Goal: Task Accomplishment & Management: Complete application form

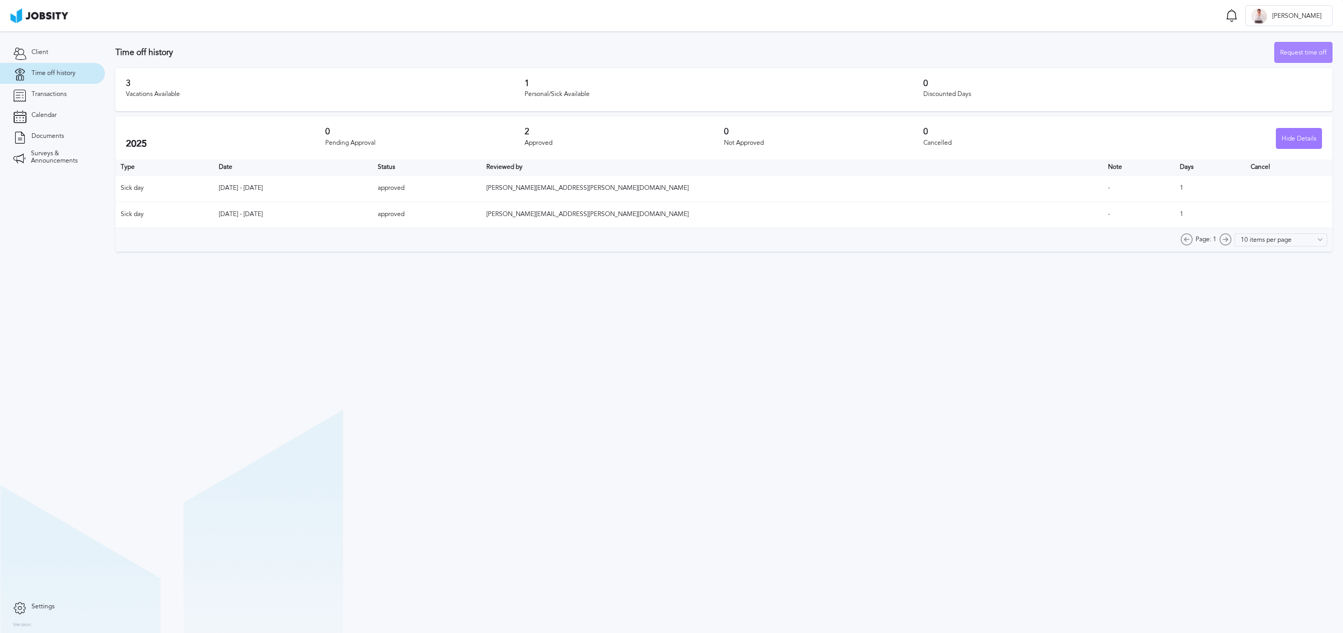
click at [1306, 52] on div "Request time off" at bounding box center [1303, 53] width 57 height 21
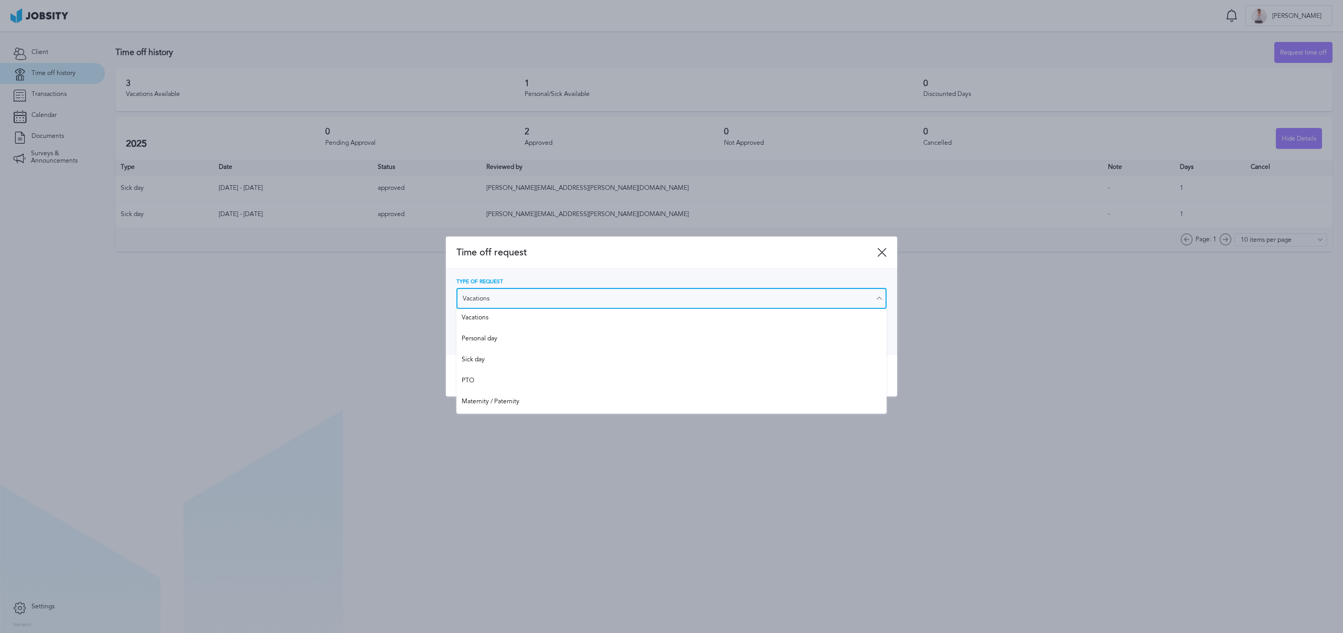
click at [638, 303] on input "Vacations" at bounding box center [671, 298] width 430 height 21
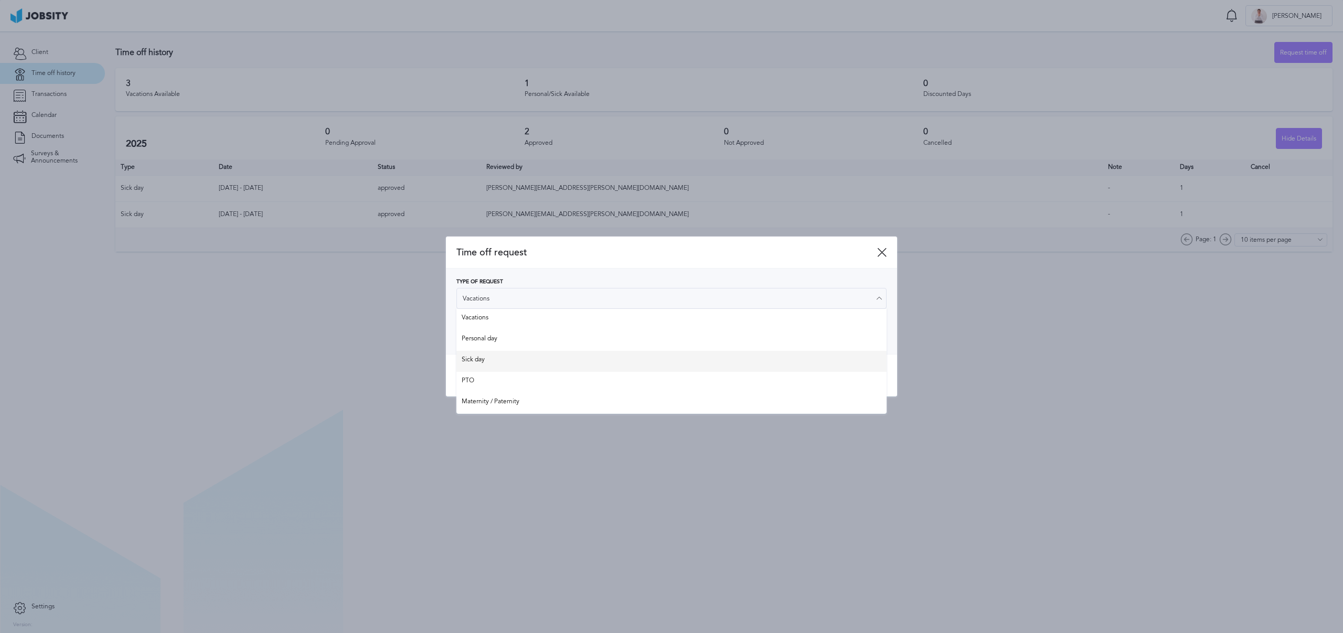
type input "Sick day"
click at [537, 354] on div "Type of Request Sick day Vacations Personal day Sick day PTO Maternity / Patern…" at bounding box center [671, 312] width 451 height 86
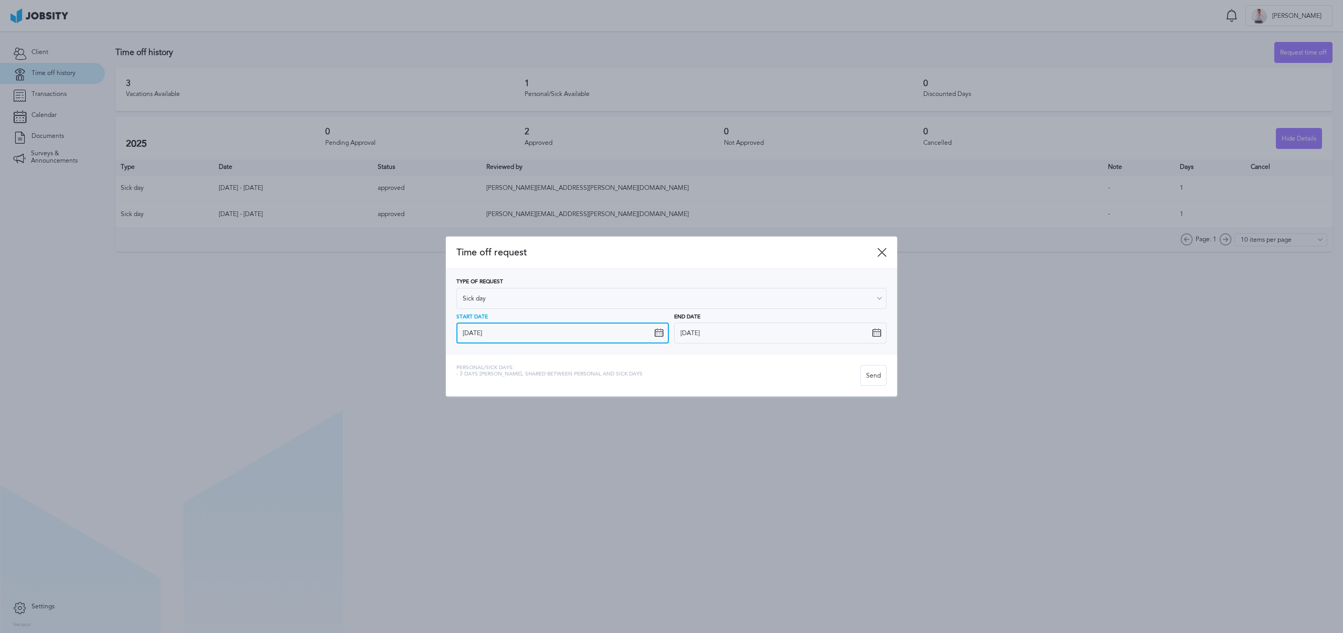
click at [520, 332] on input "[DATE]" at bounding box center [562, 333] width 213 height 21
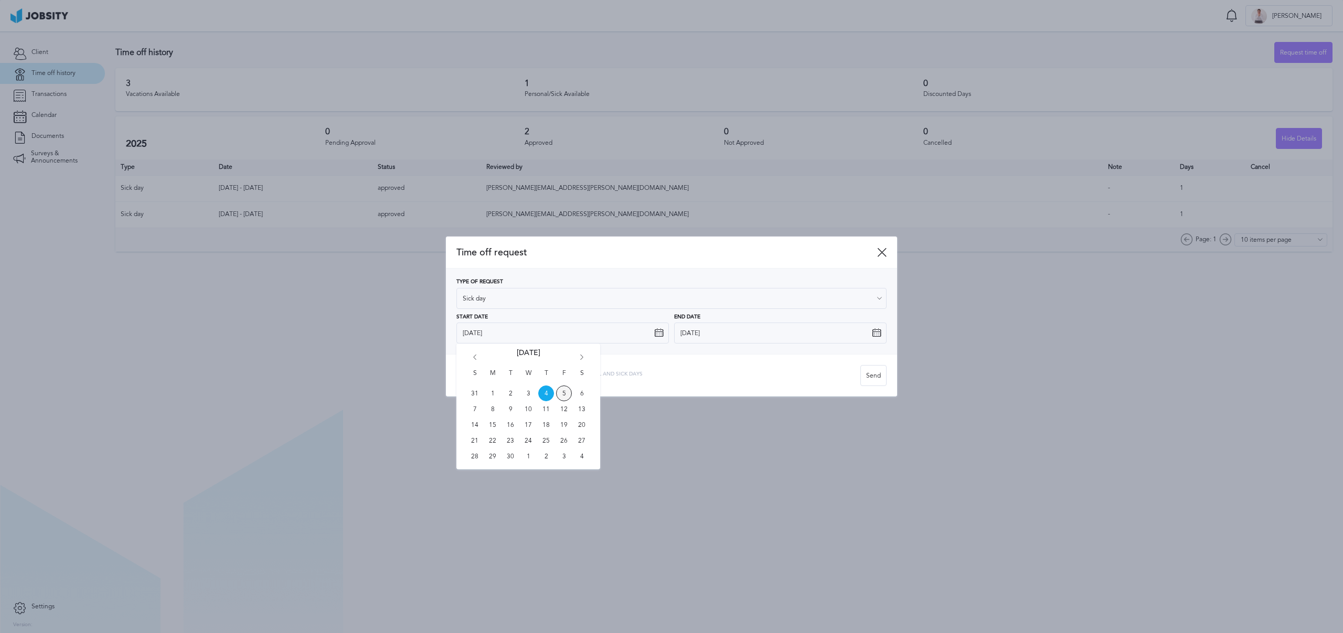
click at [562, 388] on span "5" at bounding box center [564, 394] width 16 height 16
type input "[DATE]"
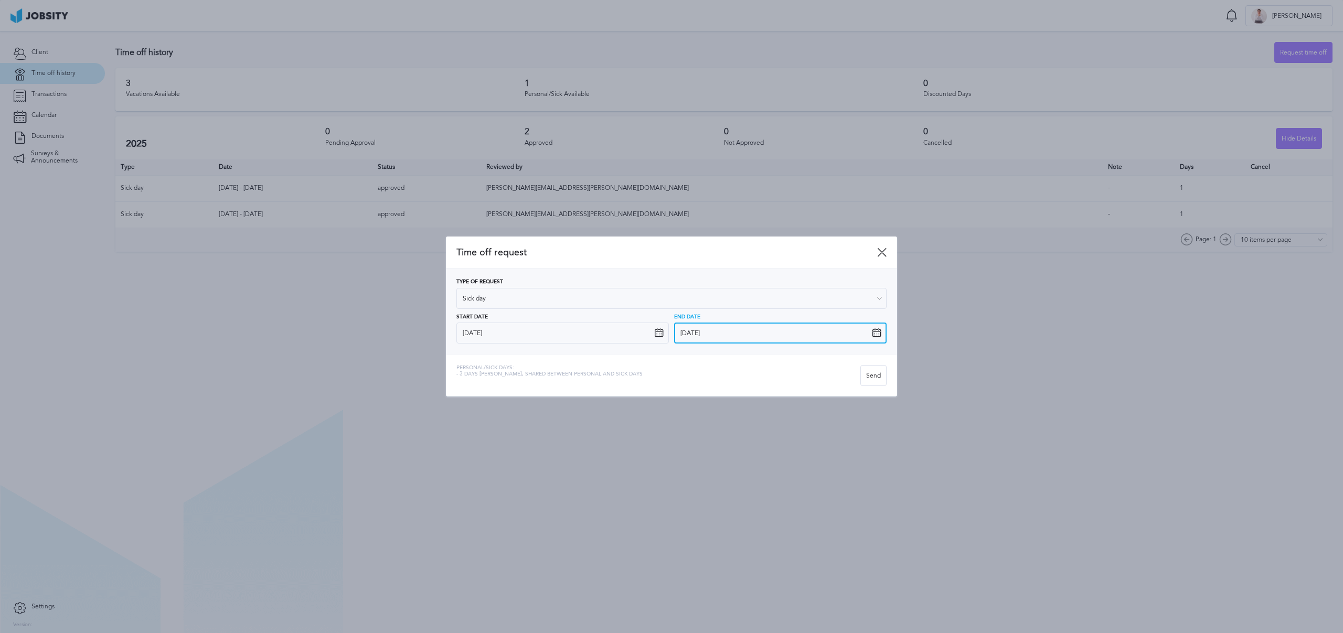
click at [729, 334] on input "[DATE]" at bounding box center [780, 333] width 213 height 21
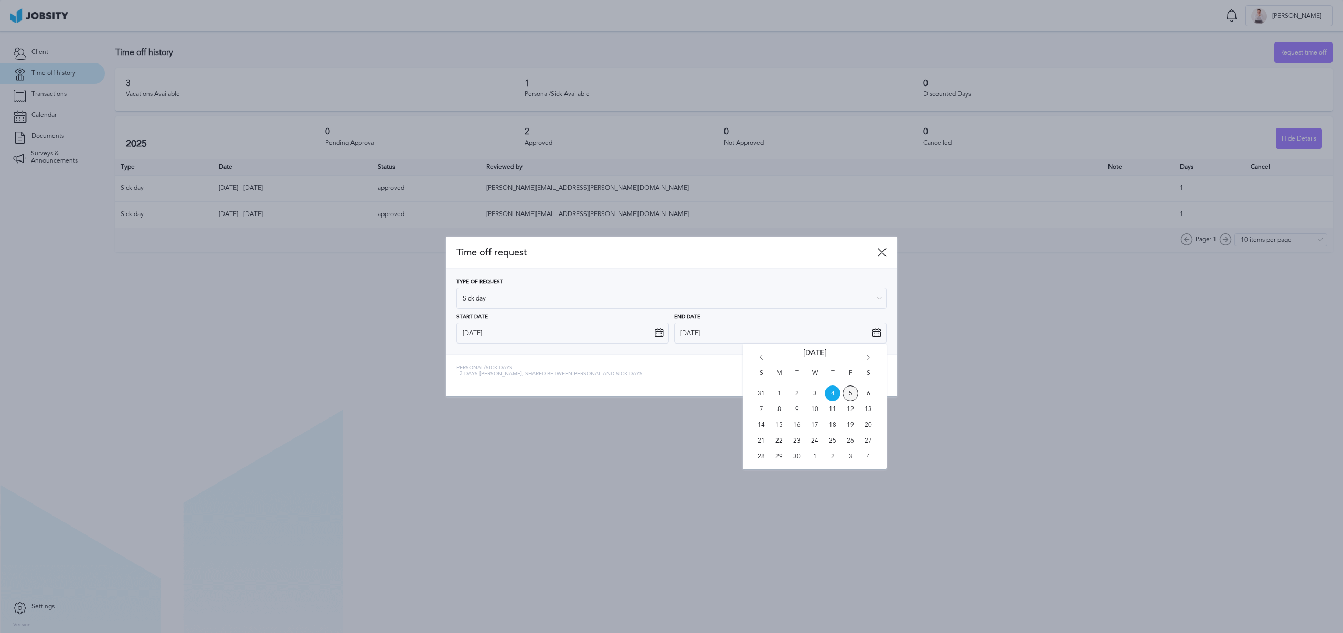
click at [851, 391] on span "5" at bounding box center [851, 394] width 16 height 16
type input "[DATE]"
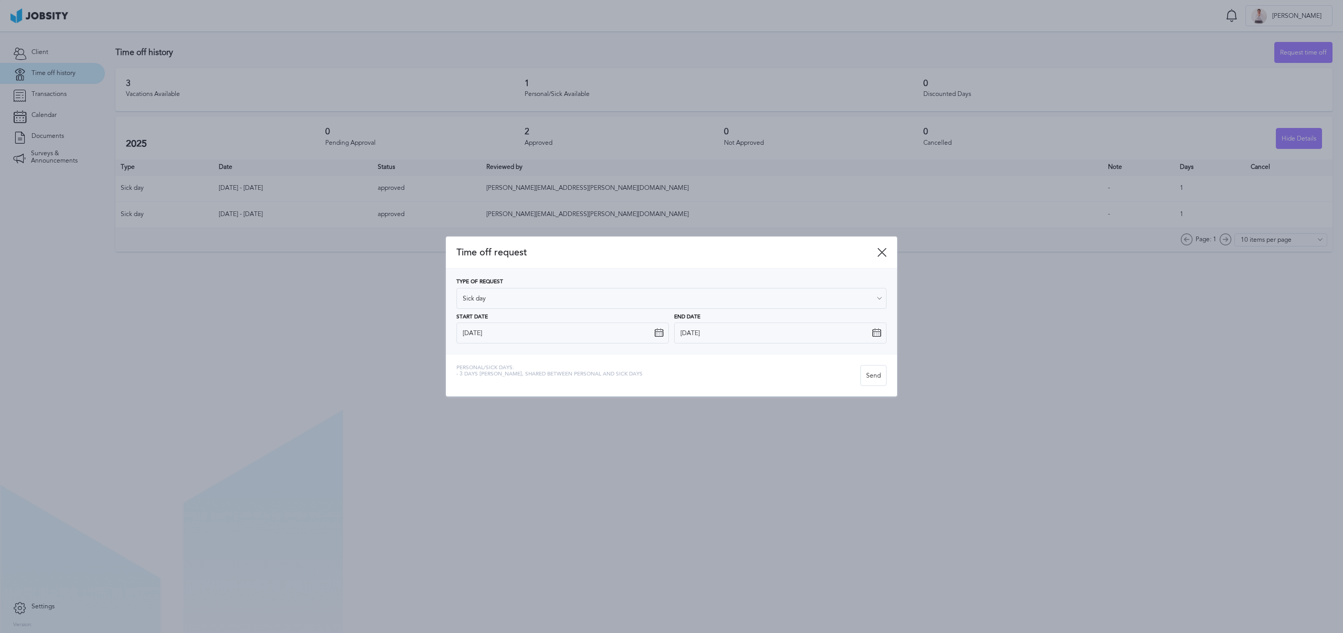
click at [826, 377] on div "Personal/Sick days: - 3 days [PERSON_NAME], shared between personal and sick da…" at bounding box center [658, 375] width 404 height 21
click at [876, 376] on div "Send" at bounding box center [873, 376] width 25 height 21
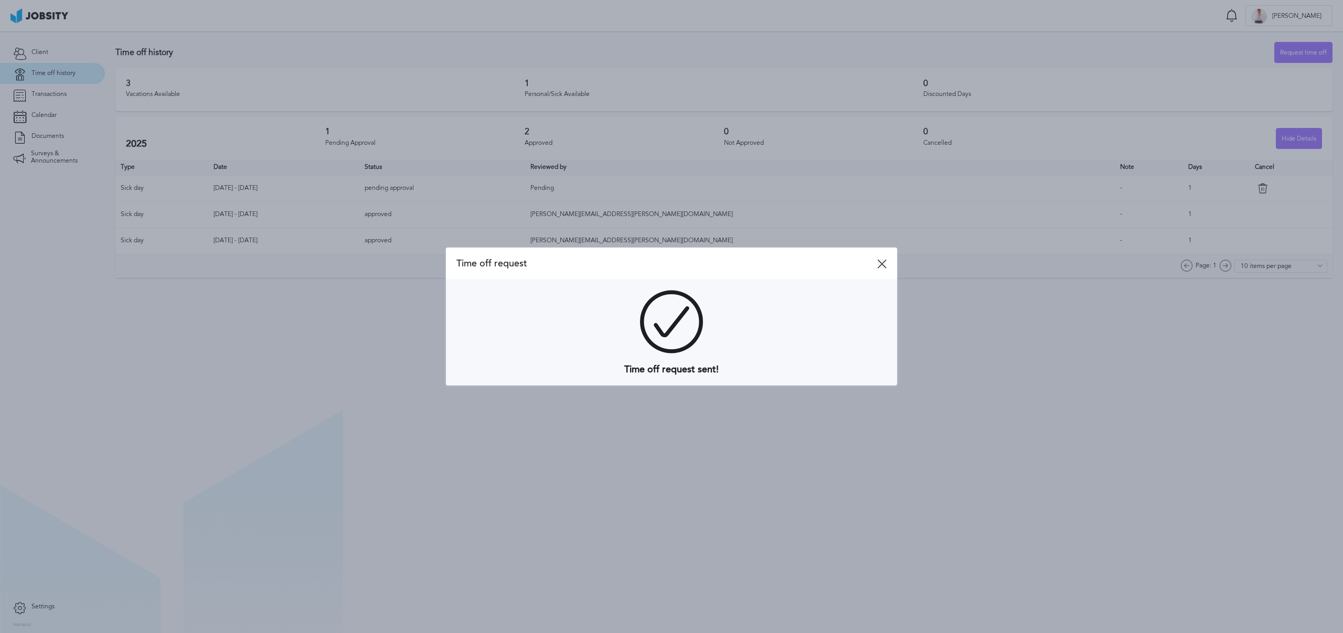
click at [877, 263] on icon at bounding box center [881, 263] width 9 height 9
